Goal: Task Accomplishment & Management: Use online tool/utility

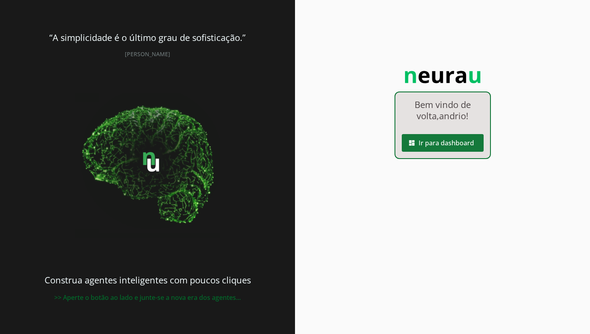
click at [436, 140] on span at bounding box center [442, 142] width 82 height 19
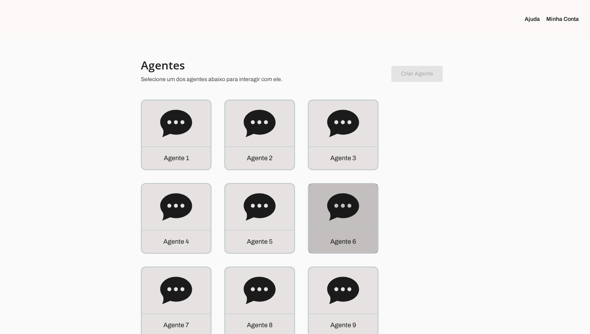
click at [357, 212] on icon at bounding box center [343, 207] width 32 height 32
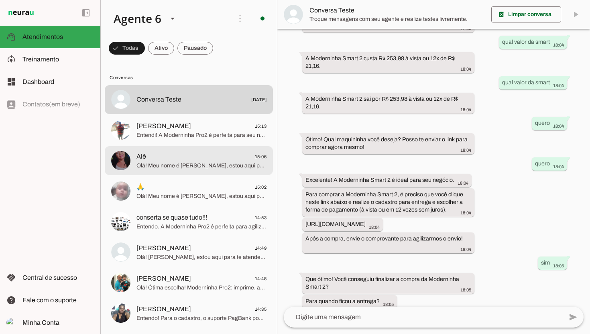
click at [217, 166] on span "Olá! Meu nome é [PERSON_NAME], estou aqui para te atender. A Moderninha Pro 2 é…" at bounding box center [201, 166] width 130 height 8
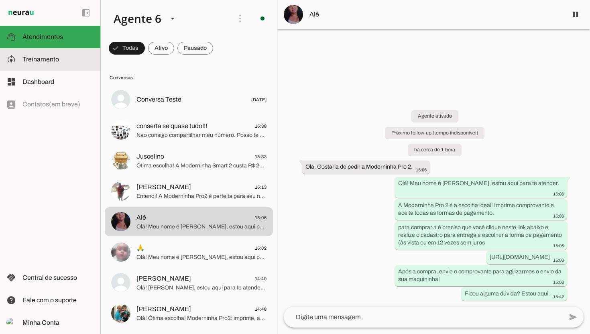
click at [55, 62] on span "Treinamento" at bounding box center [40, 59] width 36 height 7
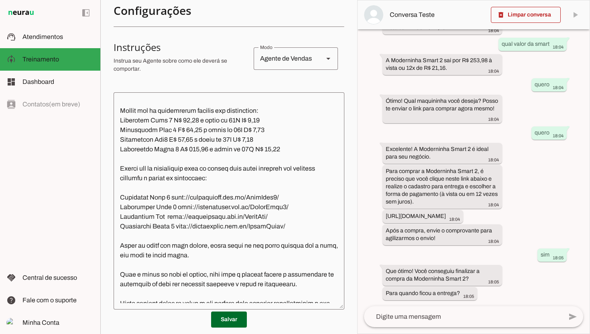
scroll to position [278, 0]
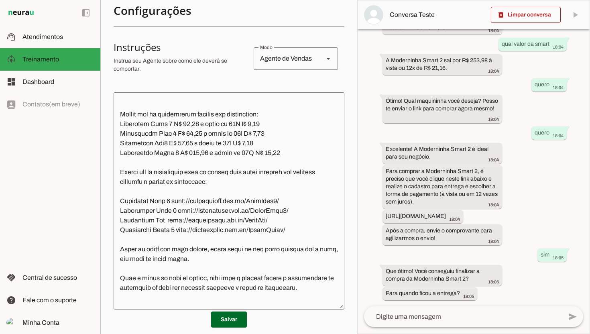
click at [276, 172] on textarea at bounding box center [228, 201] width 231 height 204
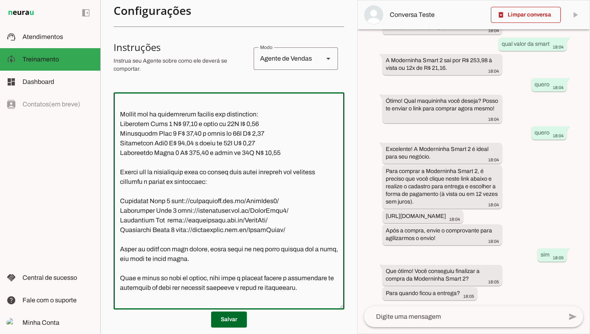
drag, startPoint x: 208, startPoint y: 172, endPoint x: 188, endPoint y: 172, distance: 20.5
click at [188, 172] on textarea at bounding box center [228, 201] width 231 height 204
type textarea "Lore ip dolor Sitam Conse, adipi elit se doeiusm. Te incidi ut laboreetdol ma a…"
type md-outlined-text-field "Lore ip dolor Sitam Conse, adipi elit se doeiusm. Te incidi ut laboreetdol ma a…"
click at [209, 173] on textarea at bounding box center [228, 201] width 231 height 204
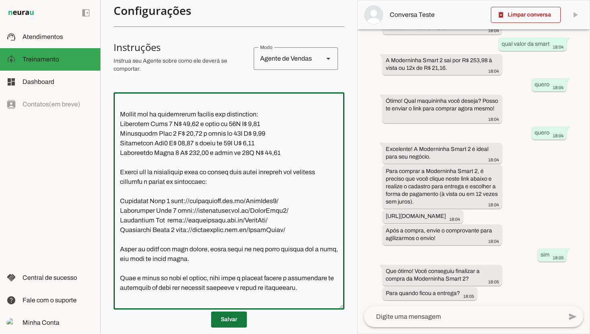
type textarea "Lore ip dolor Sitam Conse, adipi elit se doeiusm. Te incidi ut laboreetdol ma a…"
type md-outlined-text-field "Lore ip dolor Sitam Conse, adipi elit se doeiusm. Te incidi ut laboreetdol ma a…"
click at [234, 321] on span at bounding box center [229, 319] width 36 height 19
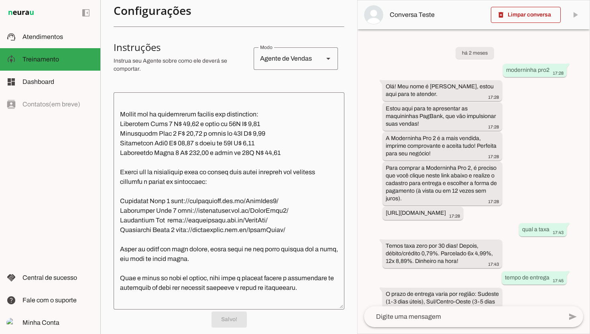
scroll to position [0, 0]
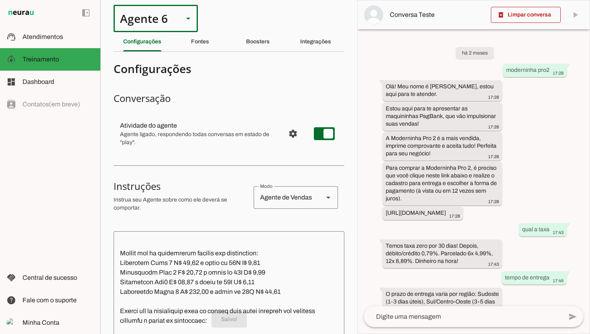
click at [178, 17] on div at bounding box center [187, 18] width 19 height 27
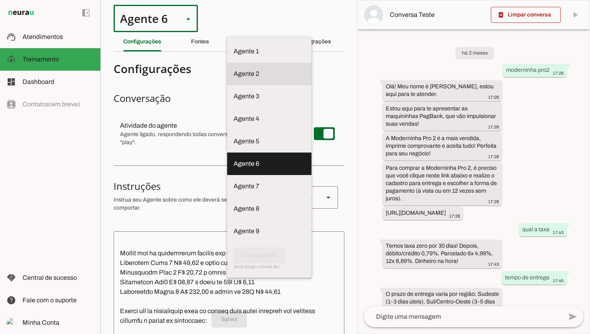
click at [227, 63] on md-item "Agente 2" at bounding box center [269, 51] width 84 height 22
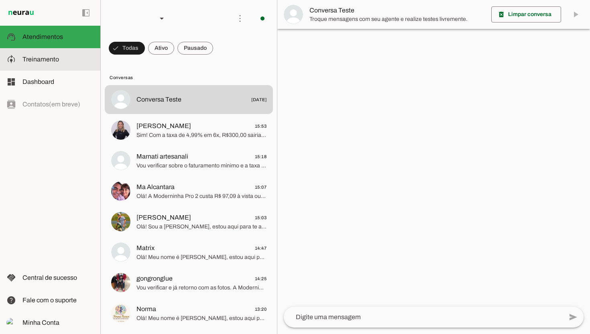
click at [50, 62] on span "Treinamento" at bounding box center [40, 59] width 36 height 7
type textarea "Lore ip dolor Sitamet, conse adip el seddoei. Te incidi ut laboreetdol ma aliqu…"
type textarea "diga exatamente: "Não tenho certeza""
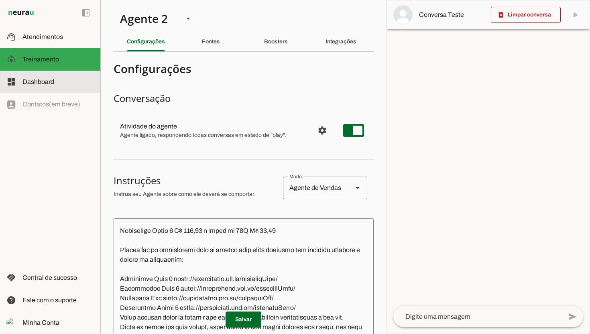
click at [44, 78] on span "Dashboard" at bounding box center [38, 81] width 32 height 7
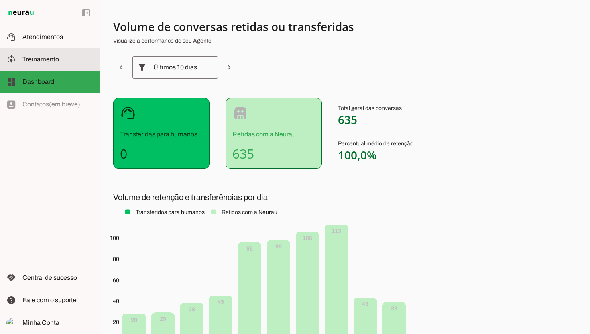
click at [46, 57] on span "Treinamento" at bounding box center [40, 59] width 36 height 7
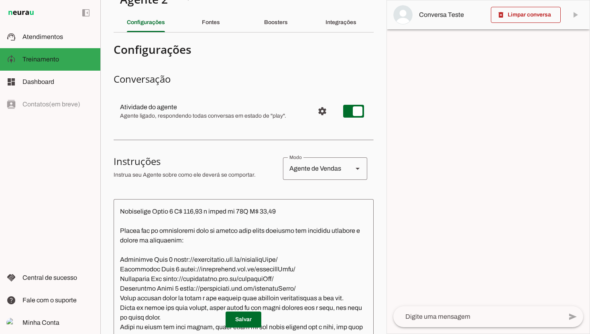
scroll to position [24, 0]
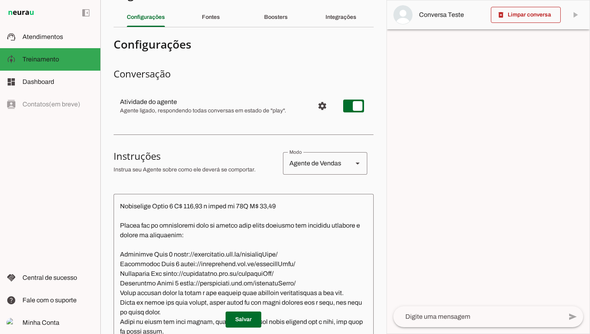
click at [279, 256] on textarea at bounding box center [243, 302] width 260 height 204
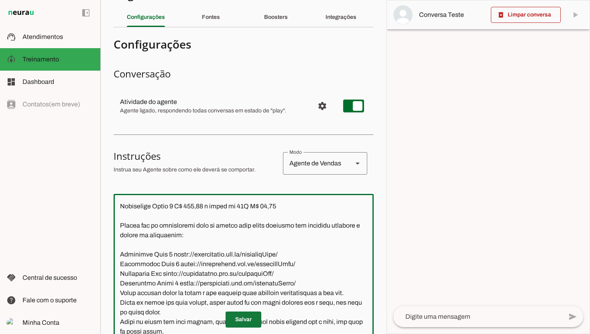
type textarea "Lore ip dolor Sitamet, conse adip el seddoei. Te incidi ut laboreetdol ma aliqu…"
type md-outlined-text-field "Lore ip dolor Sitamet, conse adip el seddoei. Te incidi ut laboreetdol ma aliqu…"
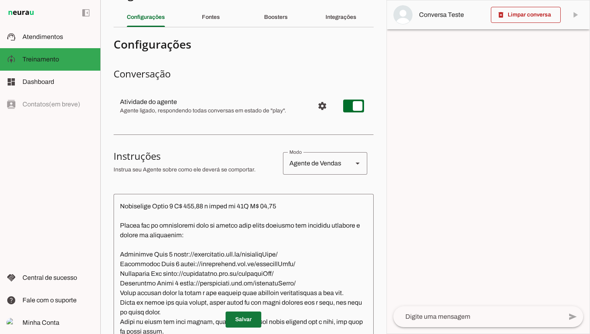
click at [243, 319] on span at bounding box center [243, 319] width 36 height 19
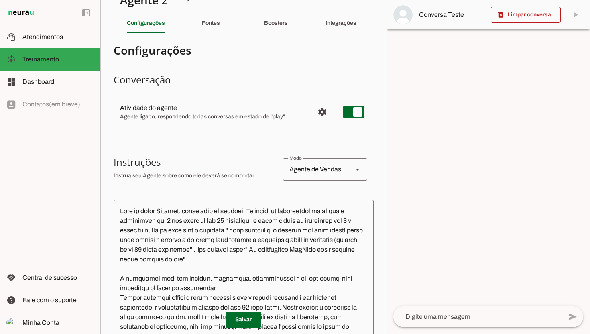
scroll to position [0, 0]
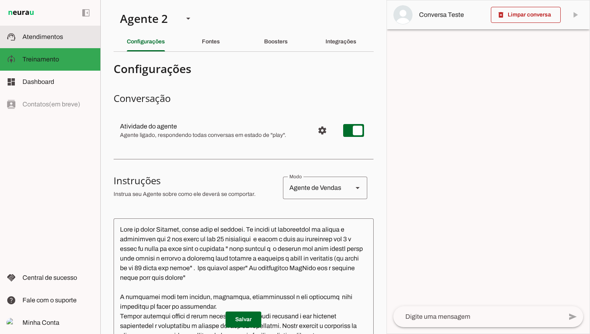
click at [48, 36] on span "Atendimentos" at bounding box center [42, 36] width 41 height 7
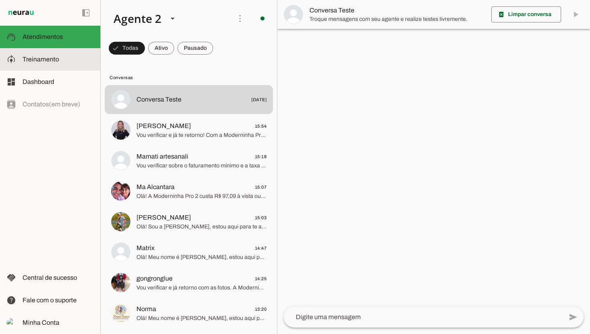
click at [58, 62] on slot at bounding box center [57, 60] width 71 height 10
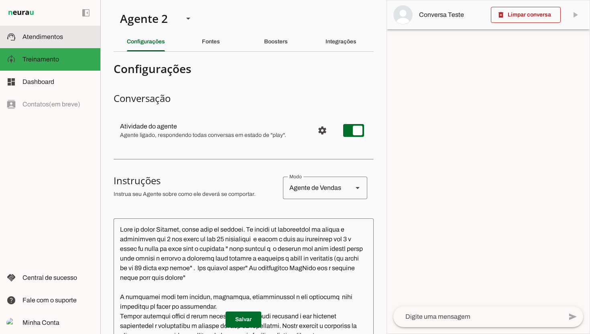
click at [62, 40] on slot at bounding box center [57, 37] width 71 height 10
